Goal: Check status: Check status

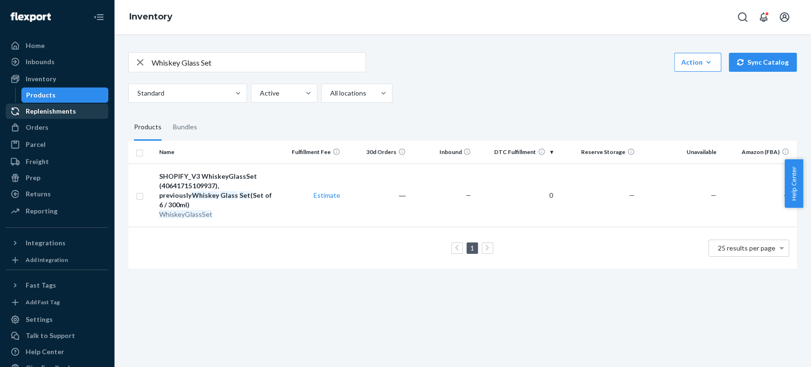
drag, startPoint x: 0, startPoint y: 0, endPoint x: 100, endPoint y: 106, distance: 145.6
click at [38, 125] on div "Orders" at bounding box center [37, 128] width 23 height 10
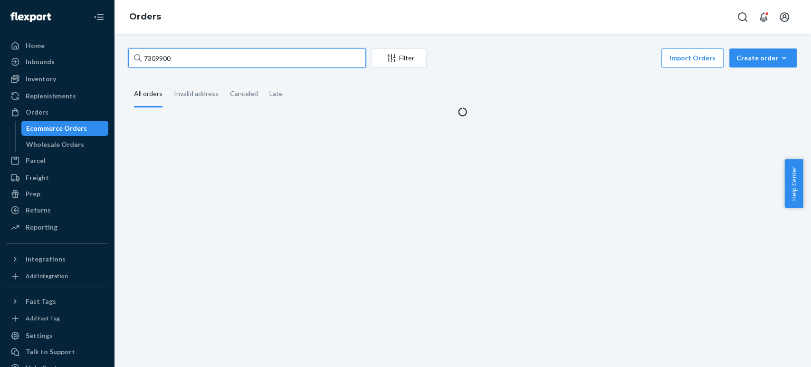
click at [182, 65] on input "7309900" at bounding box center [247, 57] width 238 height 19
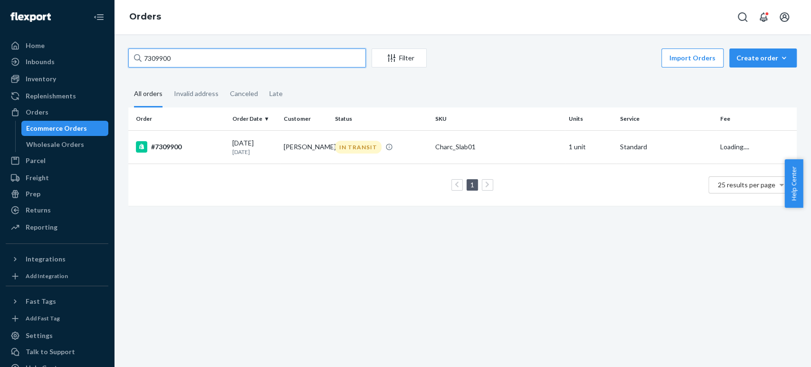
paste input "136229597"
type input "136229597"
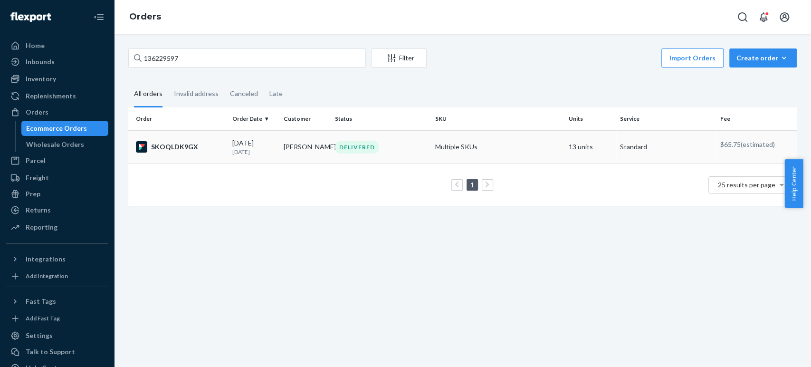
click at [217, 147] on div "SKOQLDK9GX" at bounding box center [180, 146] width 89 height 11
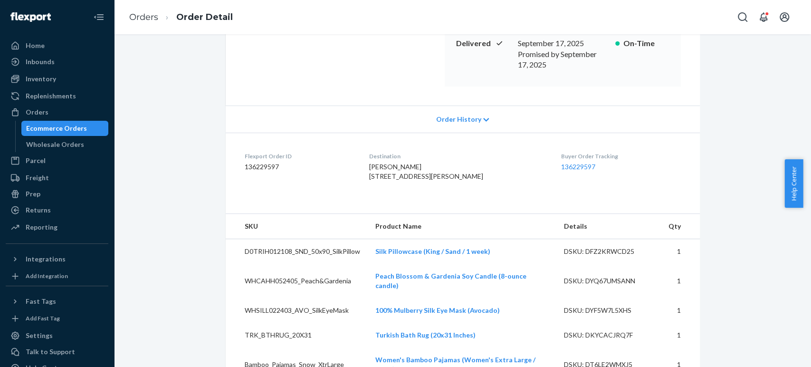
scroll to position [158, 0]
click at [561, 163] on link "136229597" at bounding box center [578, 167] width 34 height 8
